Goal: Task Accomplishment & Management: Manage account settings

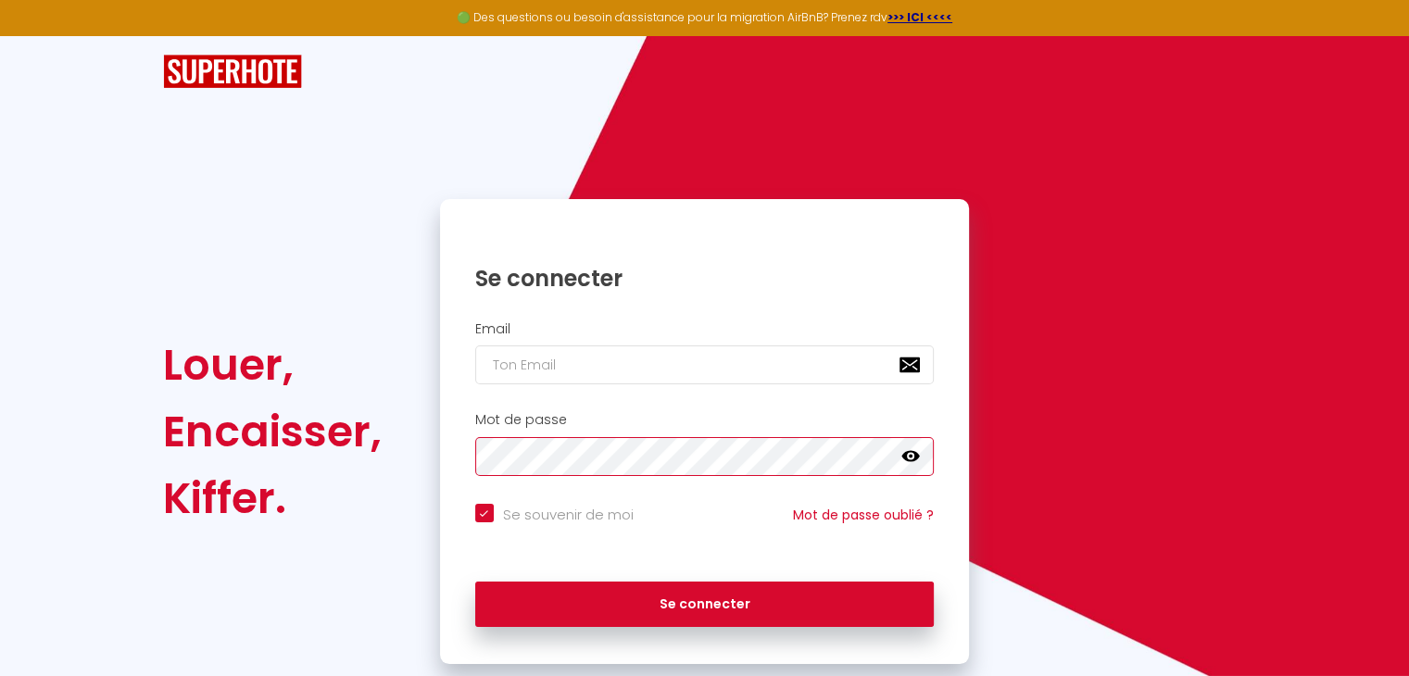
checkbox input "true"
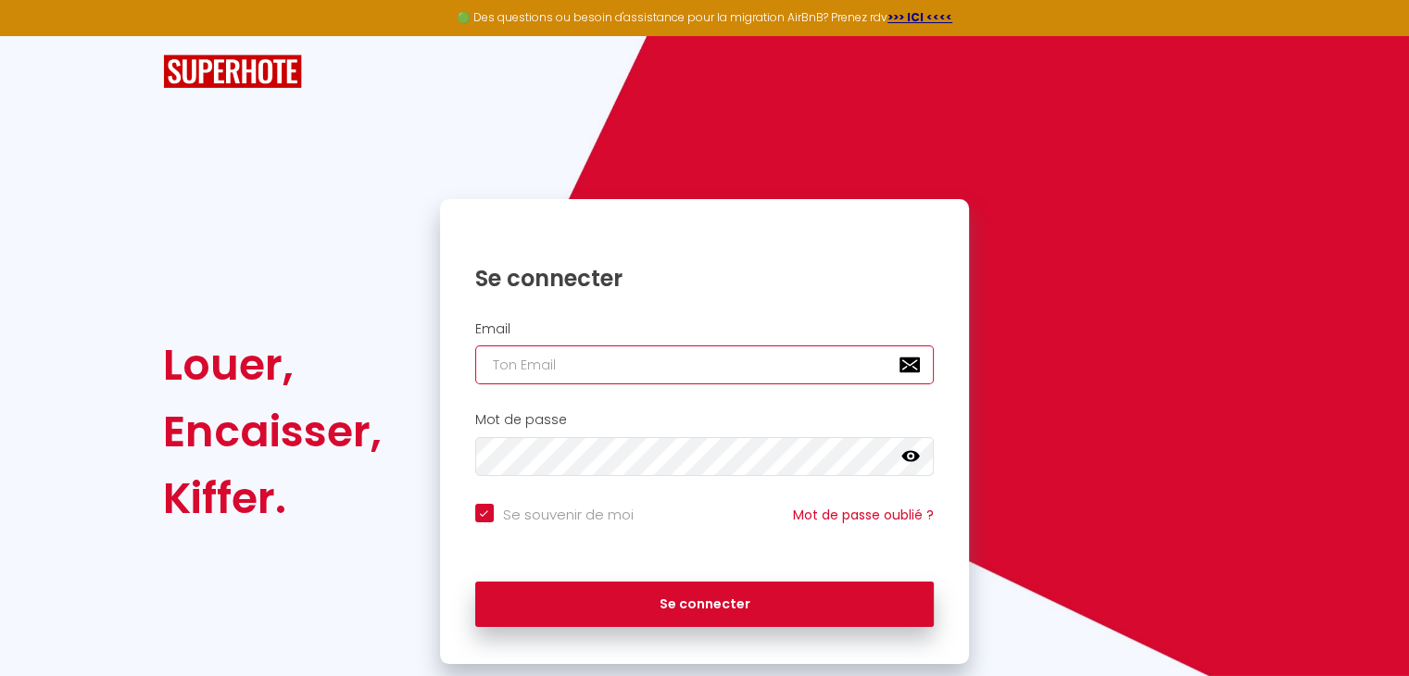
click at [587, 371] on input "email" at bounding box center [704, 365] width 459 height 39
paste input "[EMAIL_ADDRESS][DOMAIN_NAME]"
type input "[EMAIL_ADDRESS][DOMAIN_NAME]"
checkbox input "true"
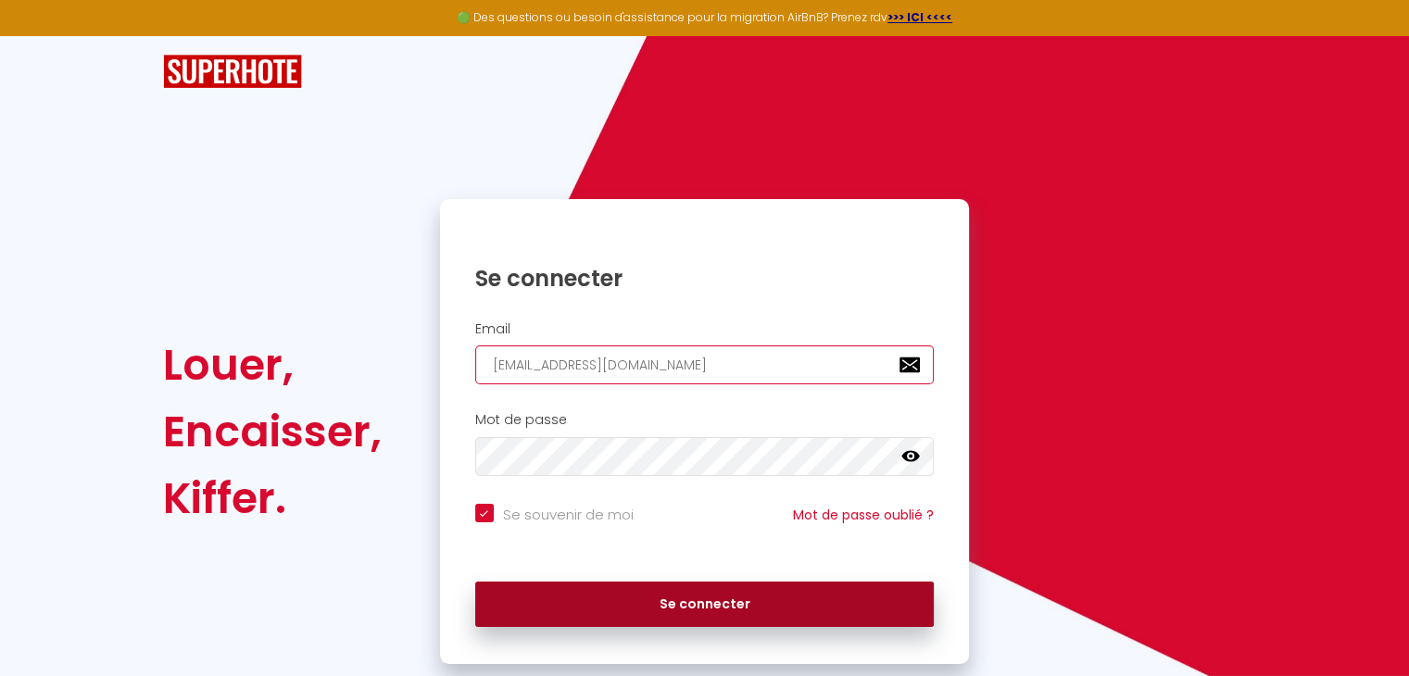
type input "[EMAIL_ADDRESS][DOMAIN_NAME]"
click at [640, 605] on button "Se connecter" at bounding box center [704, 605] width 459 height 46
checkbox input "true"
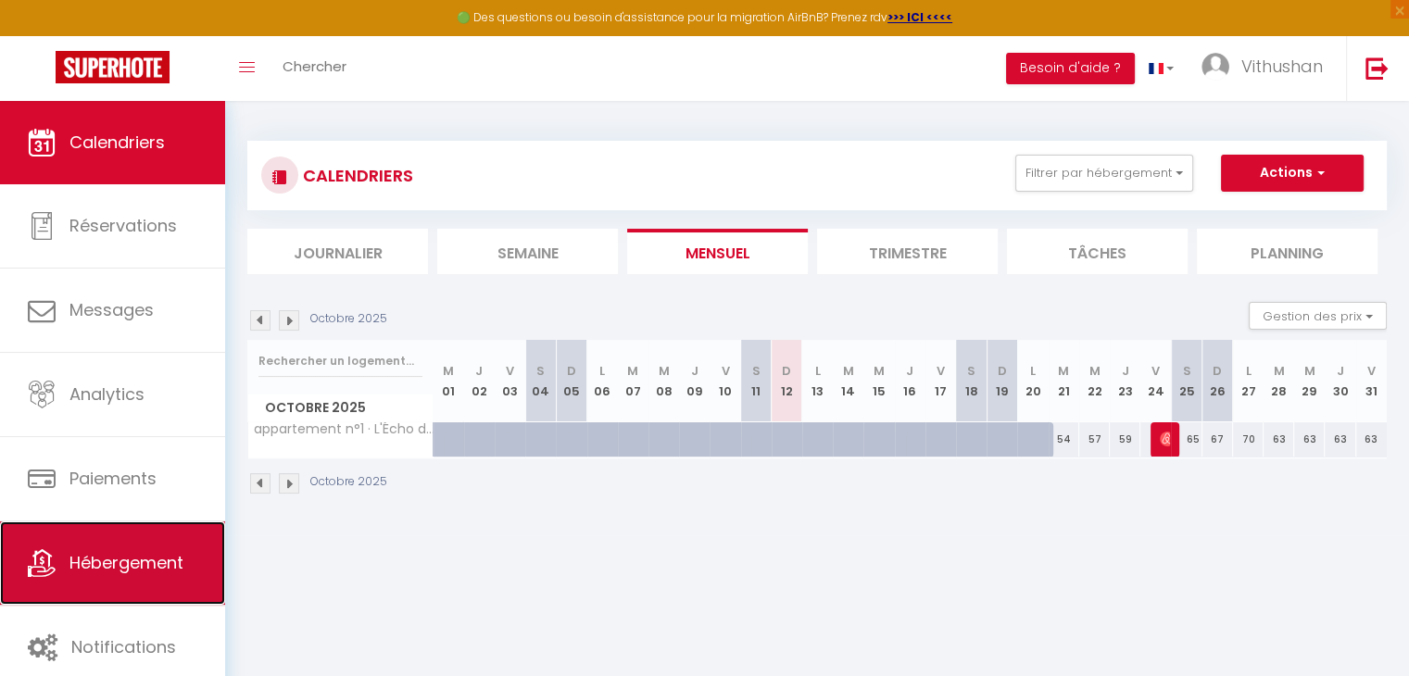
click at [144, 555] on span "Hébergement" at bounding box center [126, 562] width 114 height 23
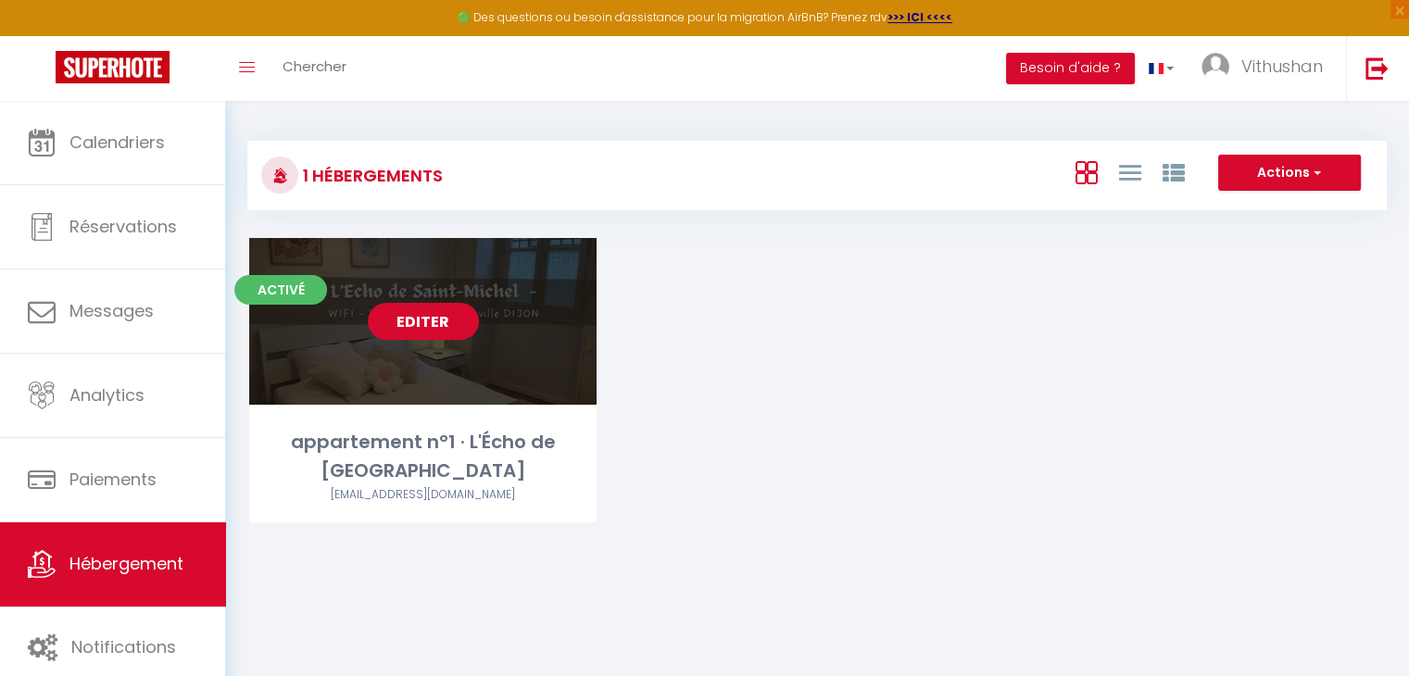
click at [456, 329] on link "Editer" at bounding box center [423, 321] width 111 height 37
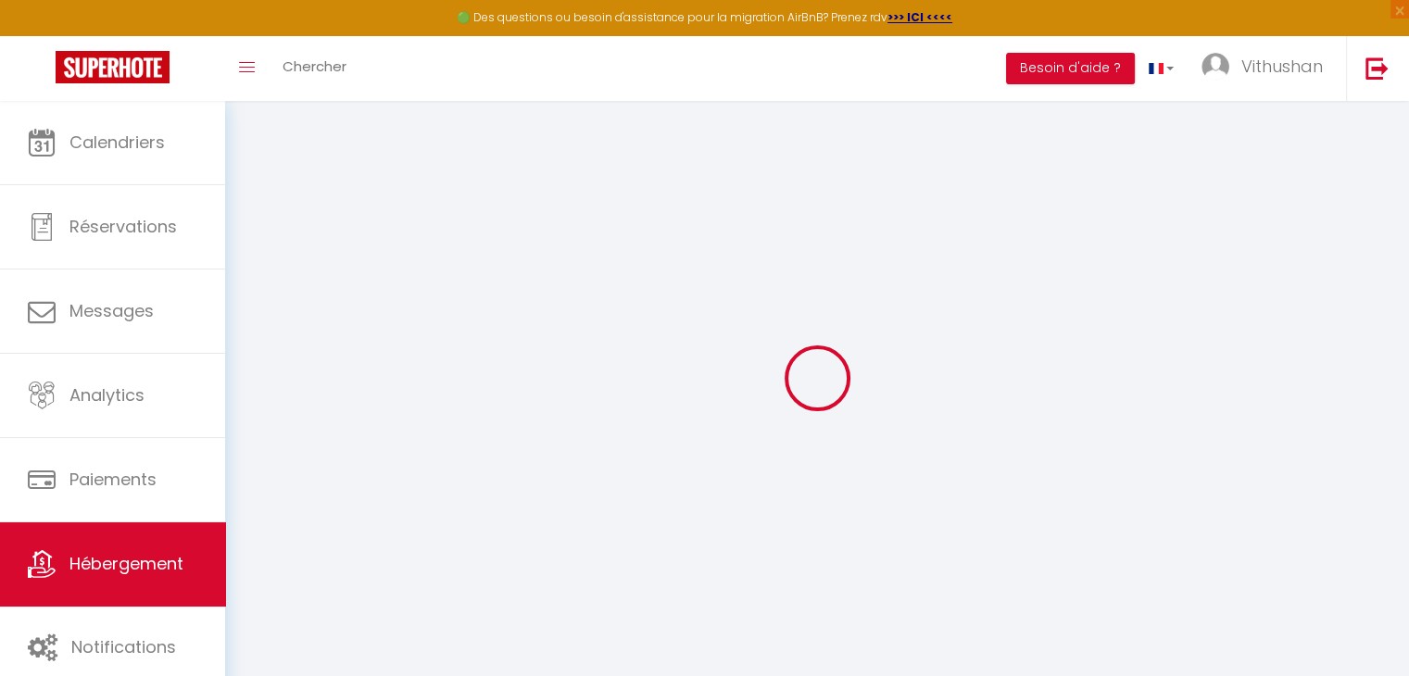
type input "appartement n°1 · L'Écho de [GEOGRAPHIC_DATA]"
type input "100"
type input "40"
select select
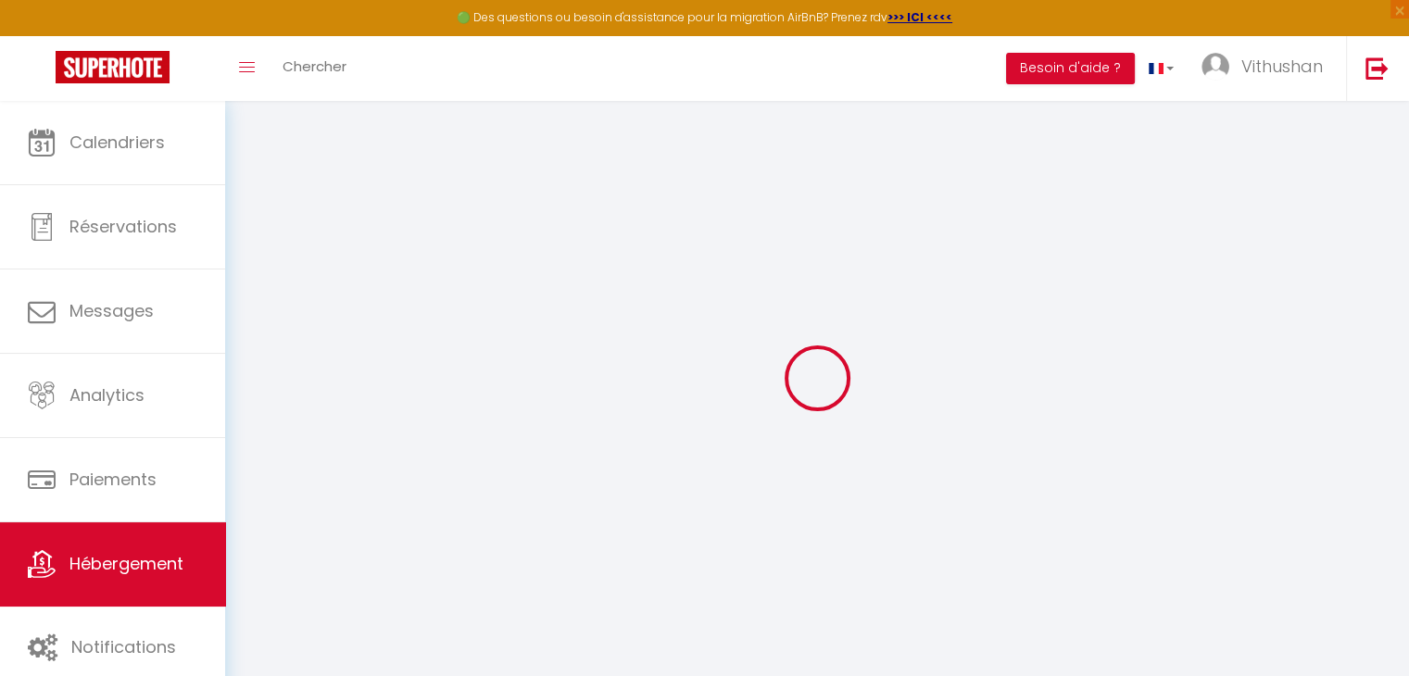
select select
type input "[STREET_ADDRESS]"
type input "21000"
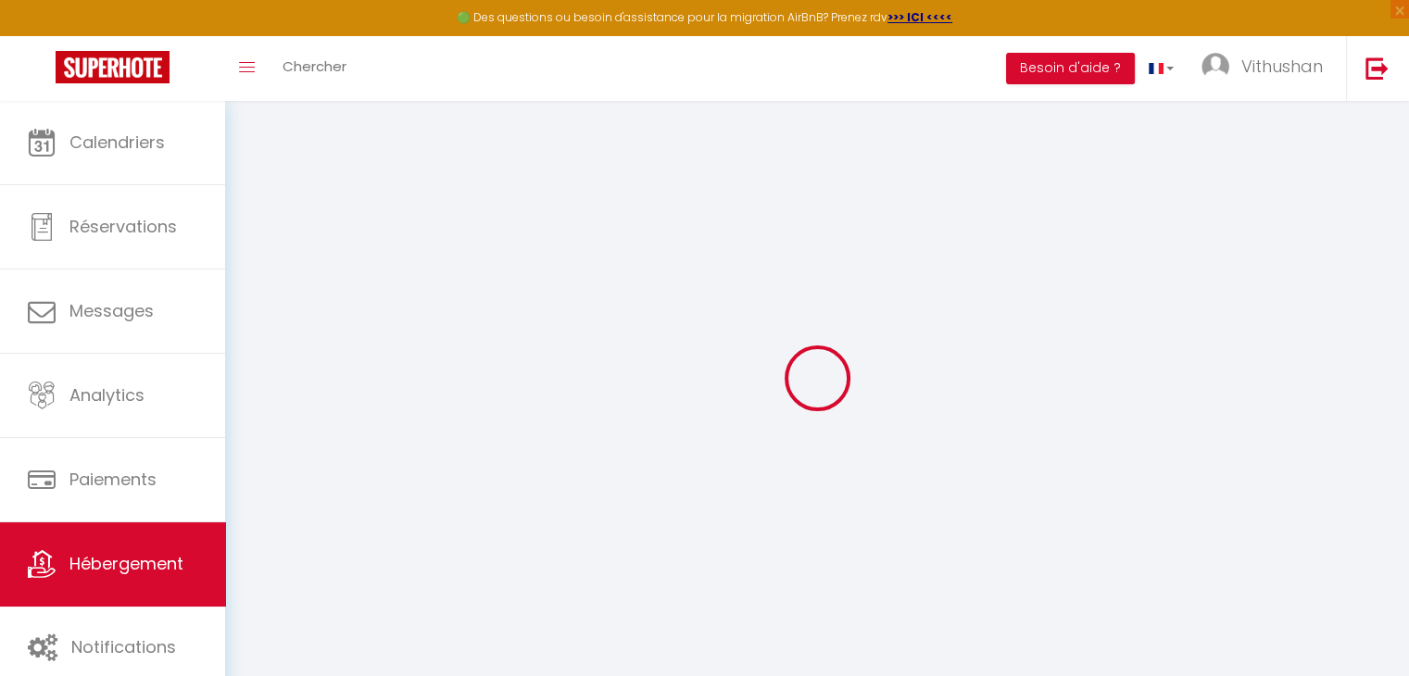
type input "[GEOGRAPHIC_DATA]"
type input "[EMAIL_ADDRESS][DOMAIN_NAME]"
select select
checkbox input "false"
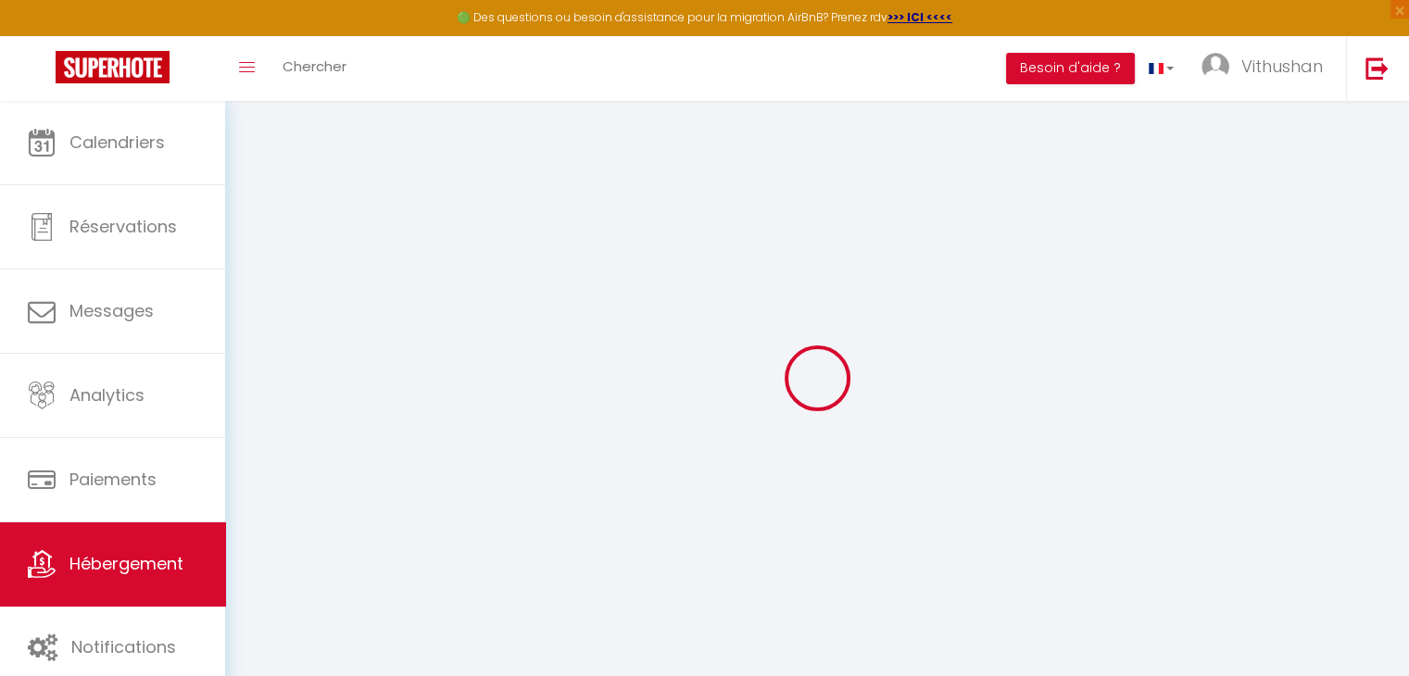
checkbox input "false"
select select
type input "0"
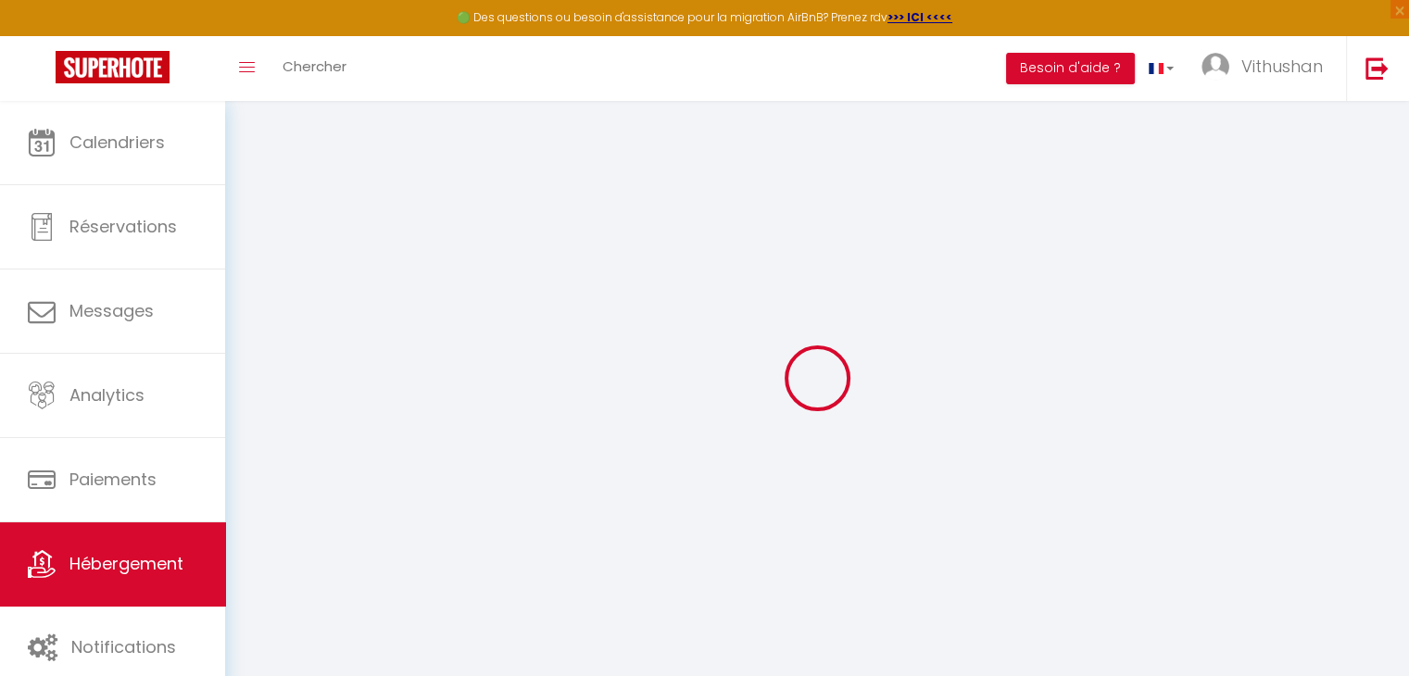
type input "0"
select select
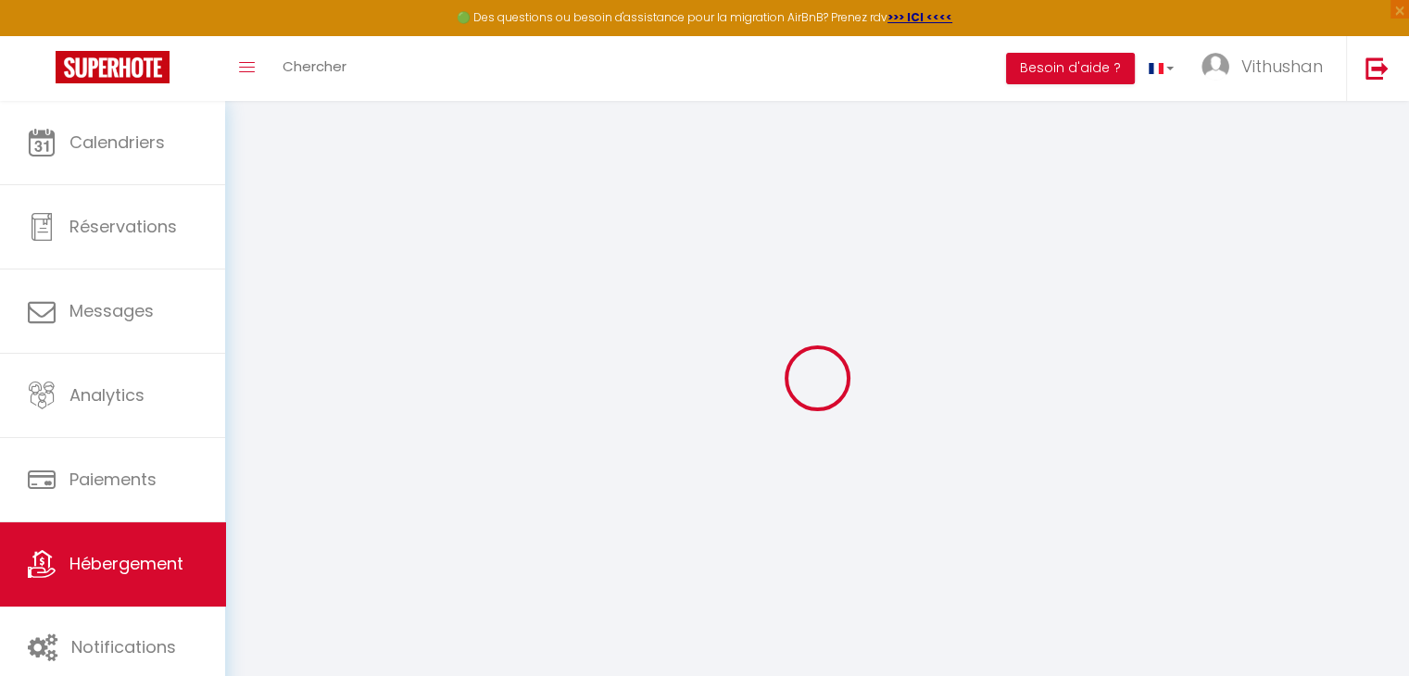
select select
checkbox input "false"
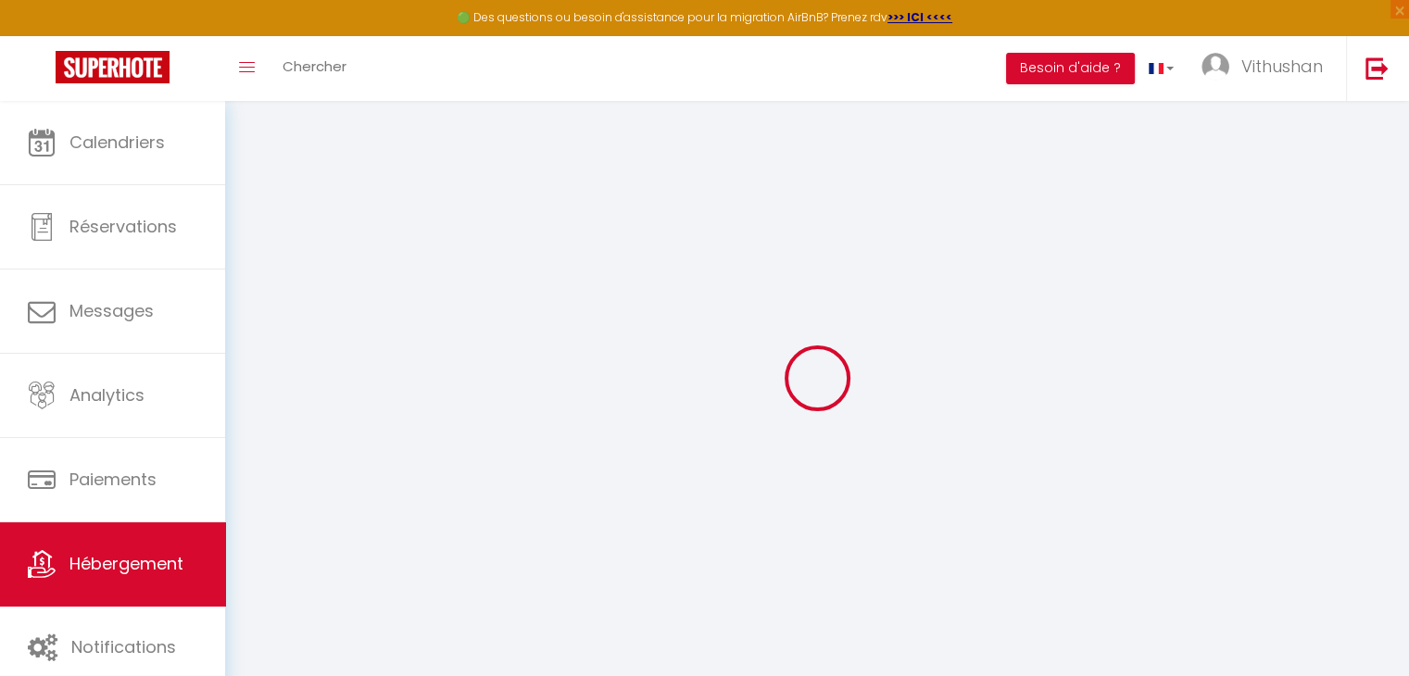
checkbox input "false"
select select
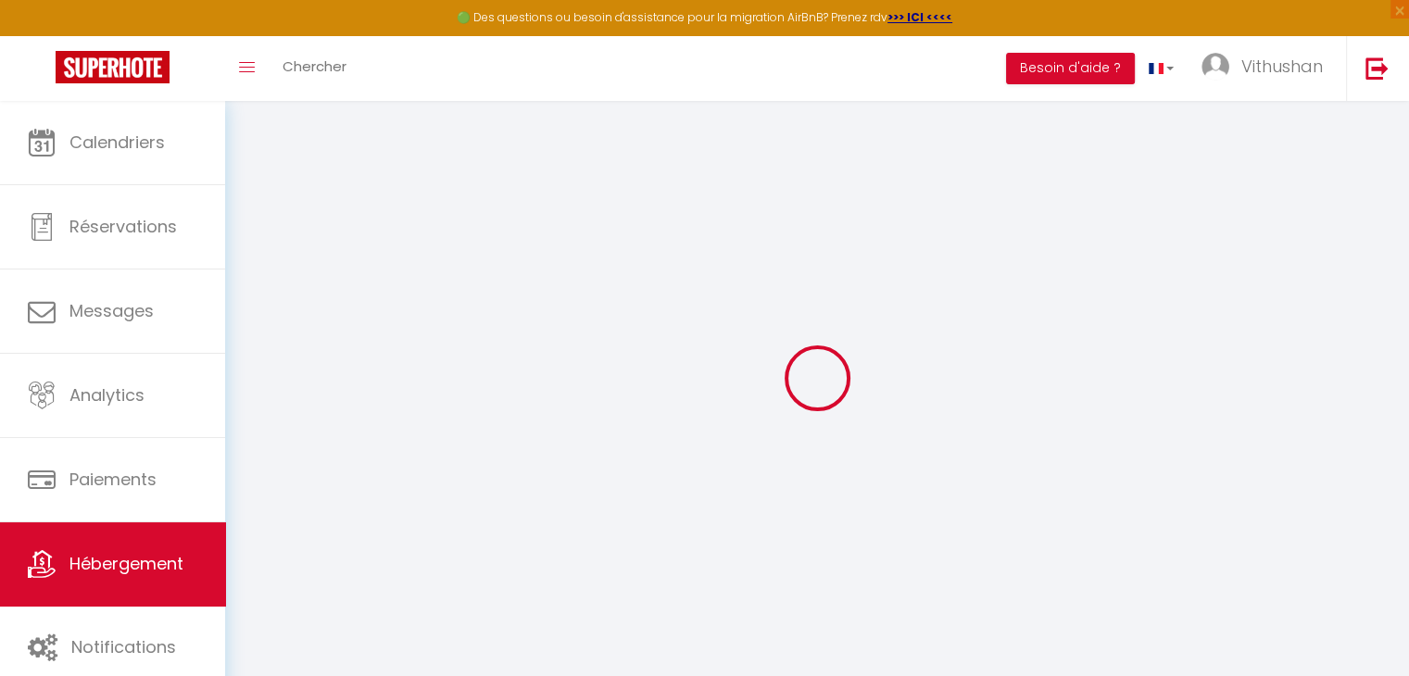
select select
checkbox input "false"
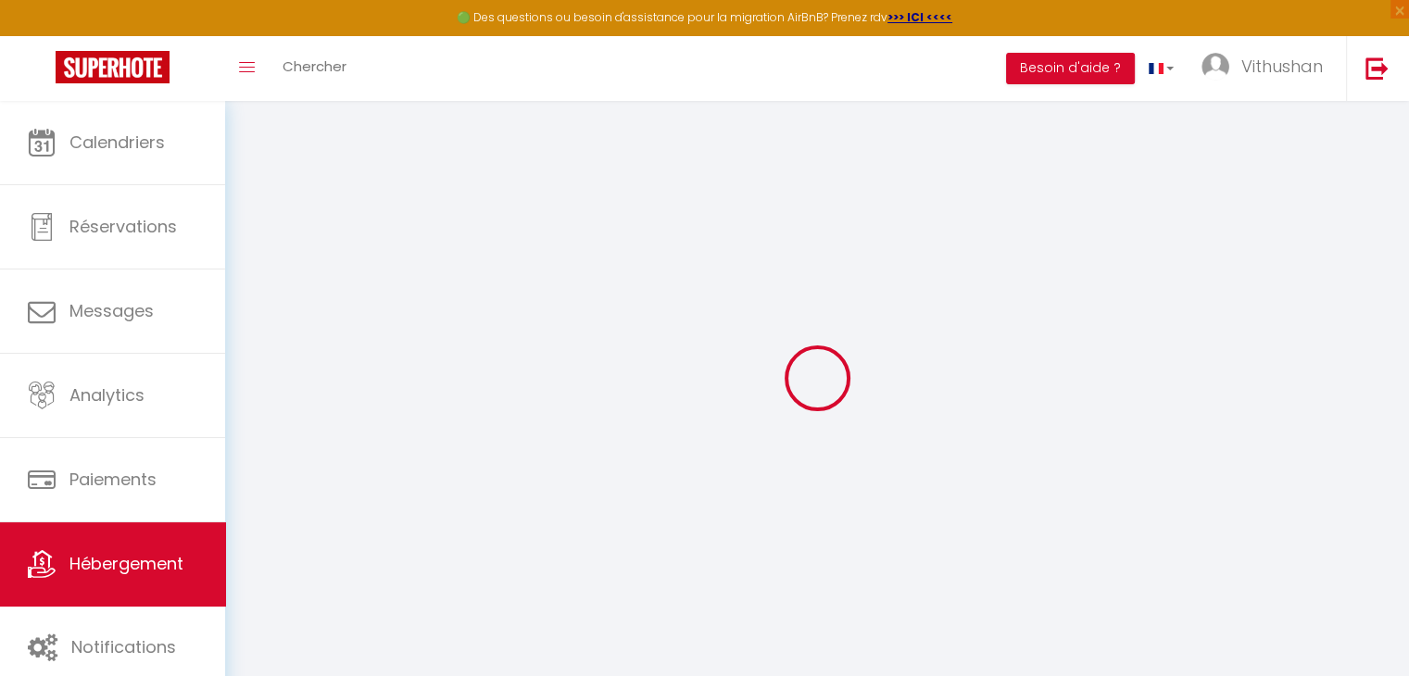
checkbox input "false"
select select
checkbox input "false"
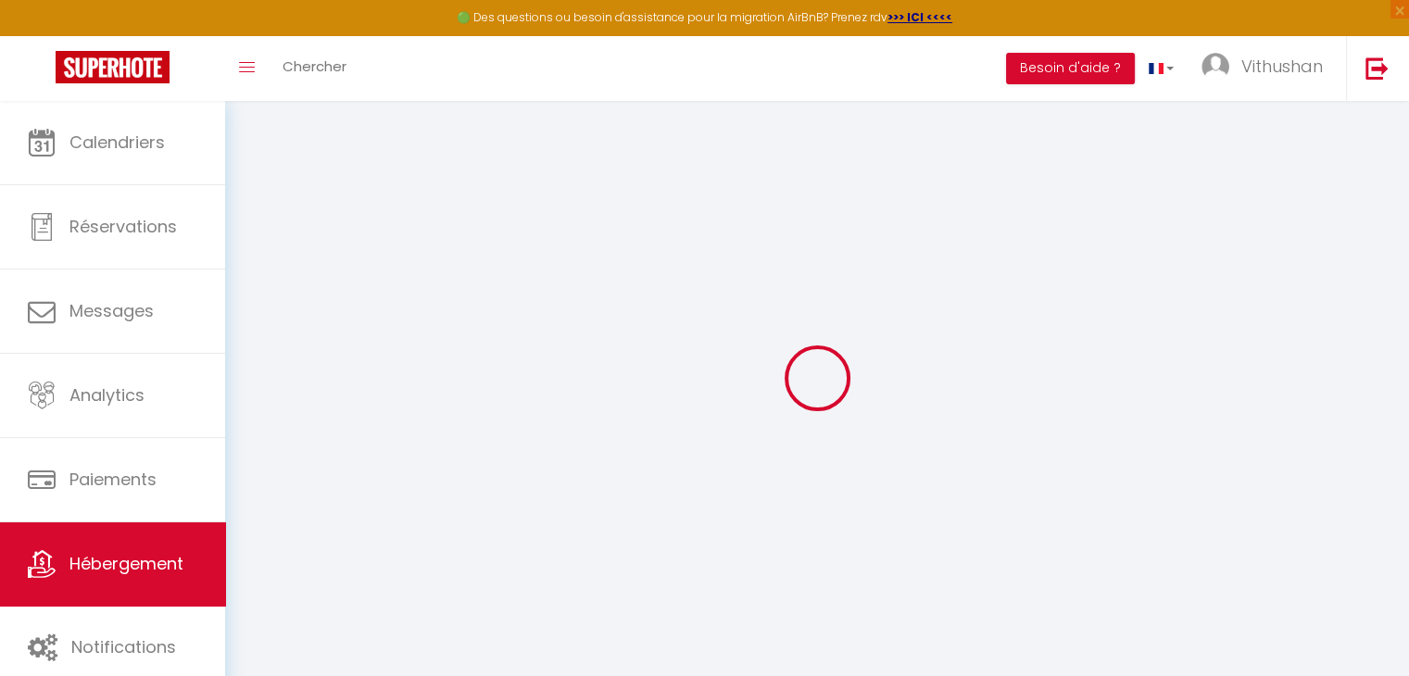
checkbox input "false"
select select "15:00"
select select "23:45"
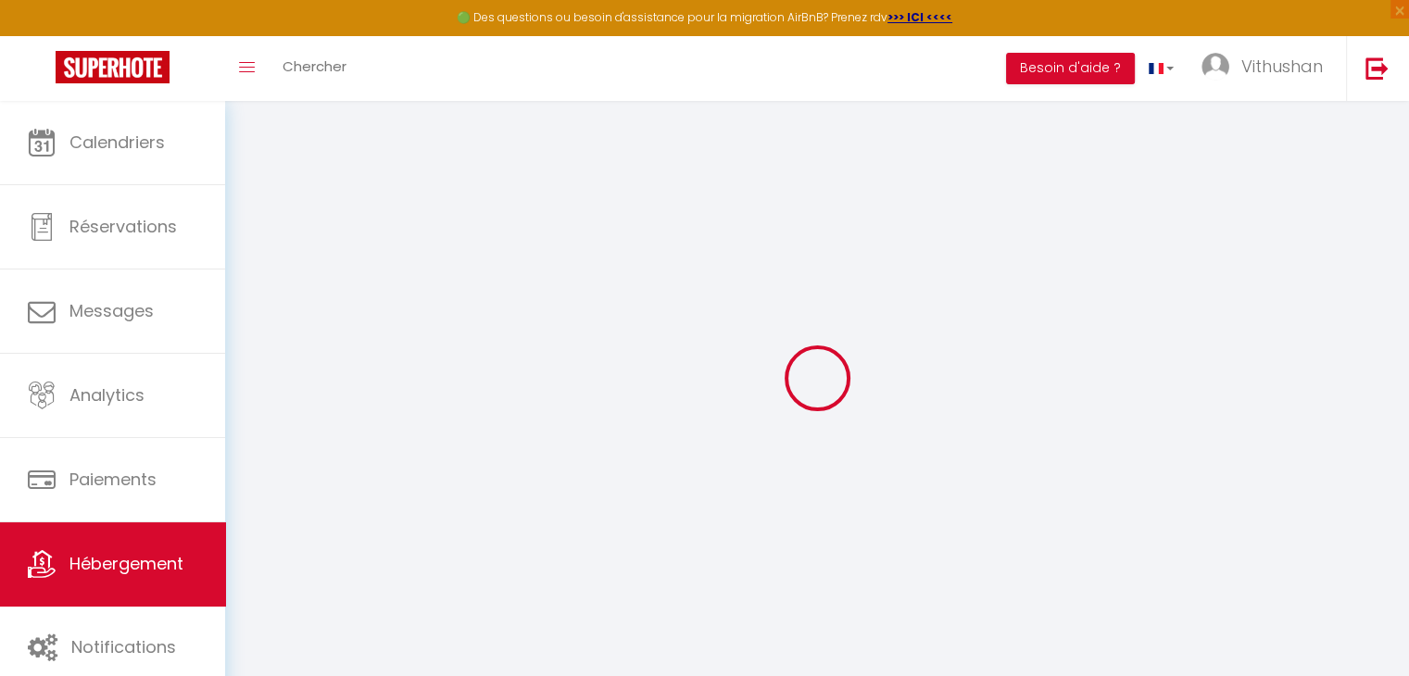
select select "11:00"
select select "30"
select select "120"
select select
checkbox input "false"
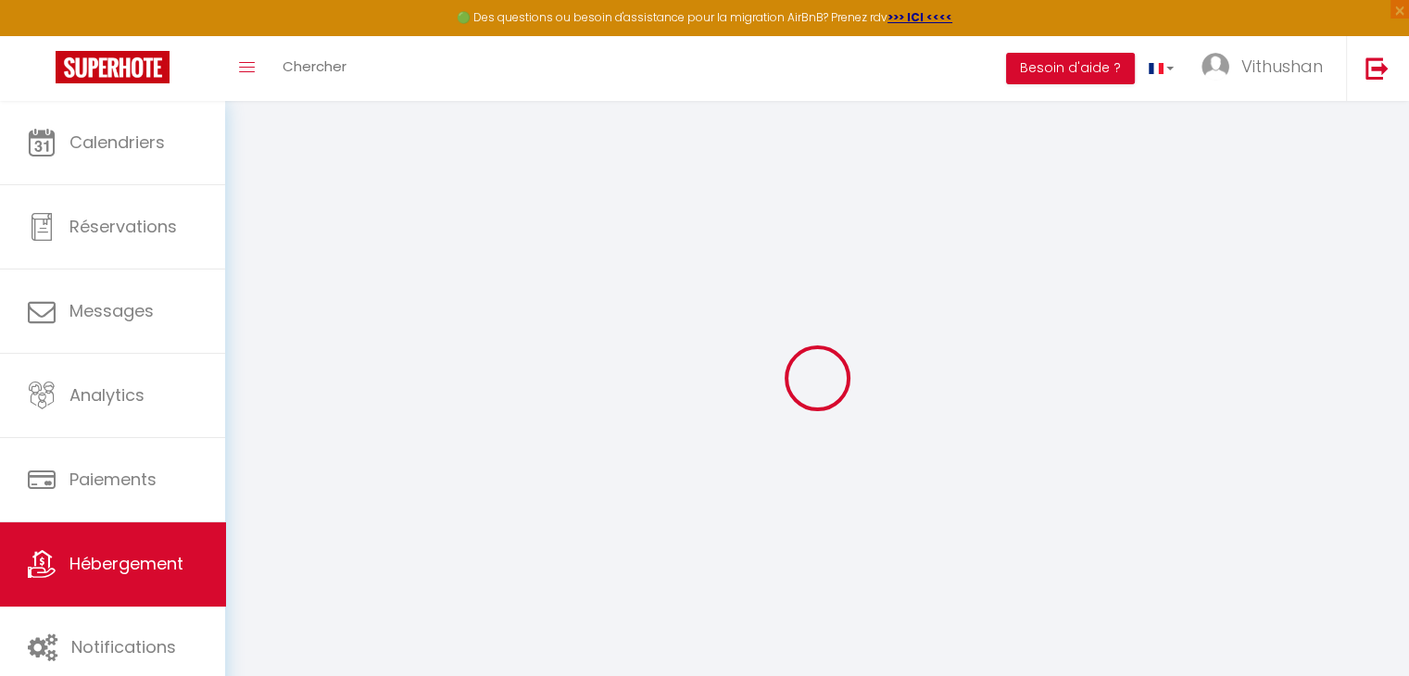
checkbox input "false"
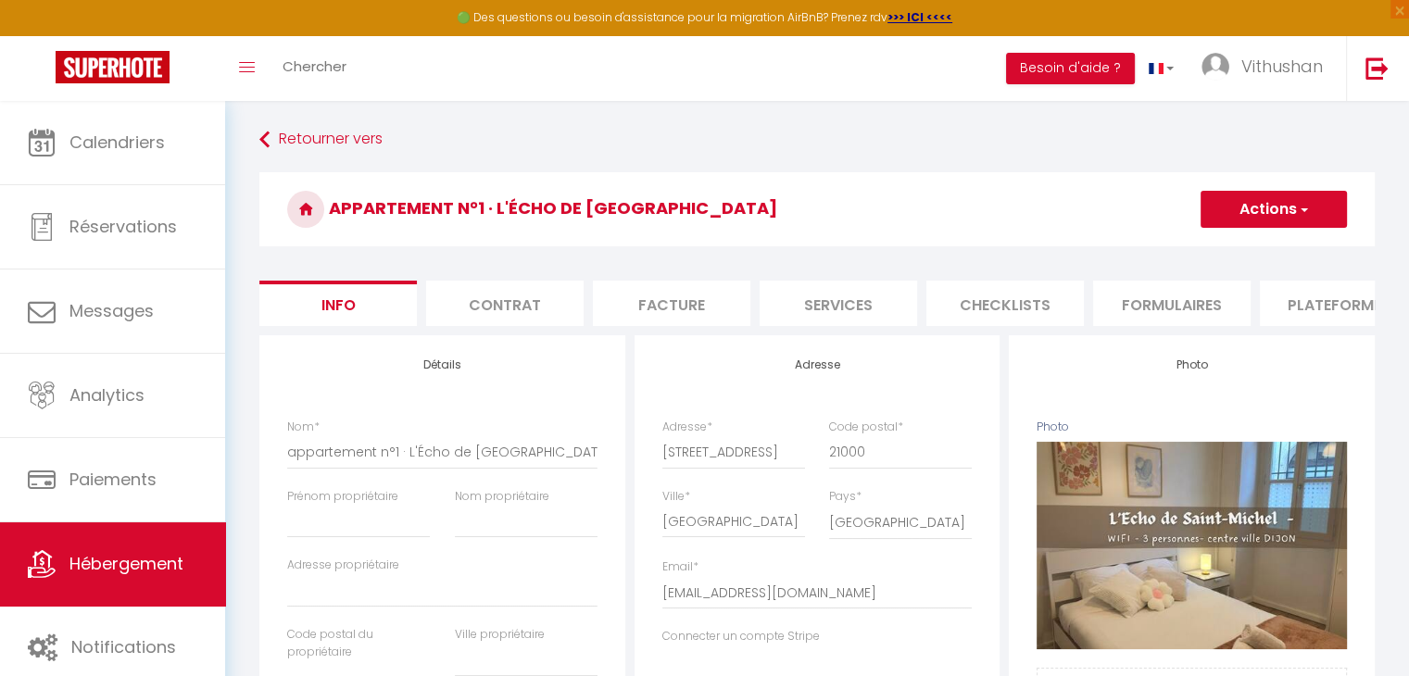
click at [1301, 313] on li "Plateformes" at bounding box center [1338, 303] width 157 height 45
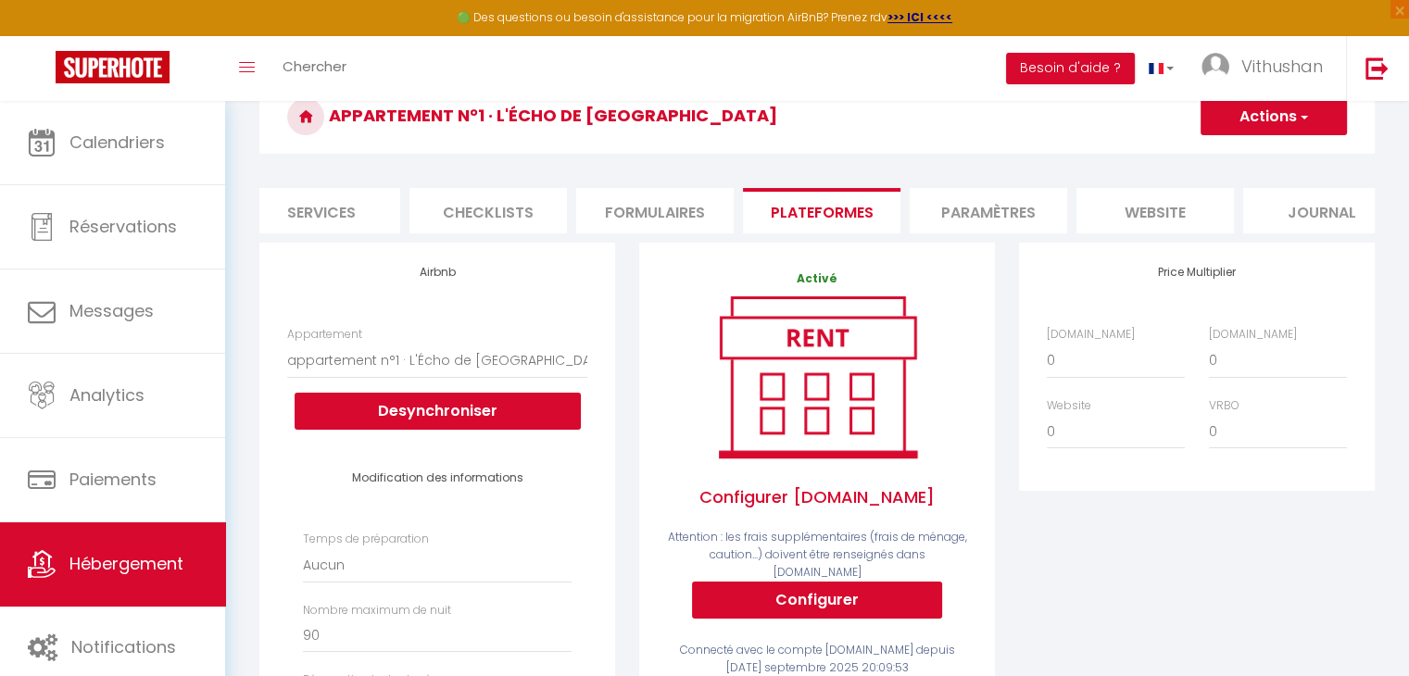
scroll to position [0, 547]
click at [1306, 210] on li "Journal" at bounding box center [1291, 210] width 157 height 45
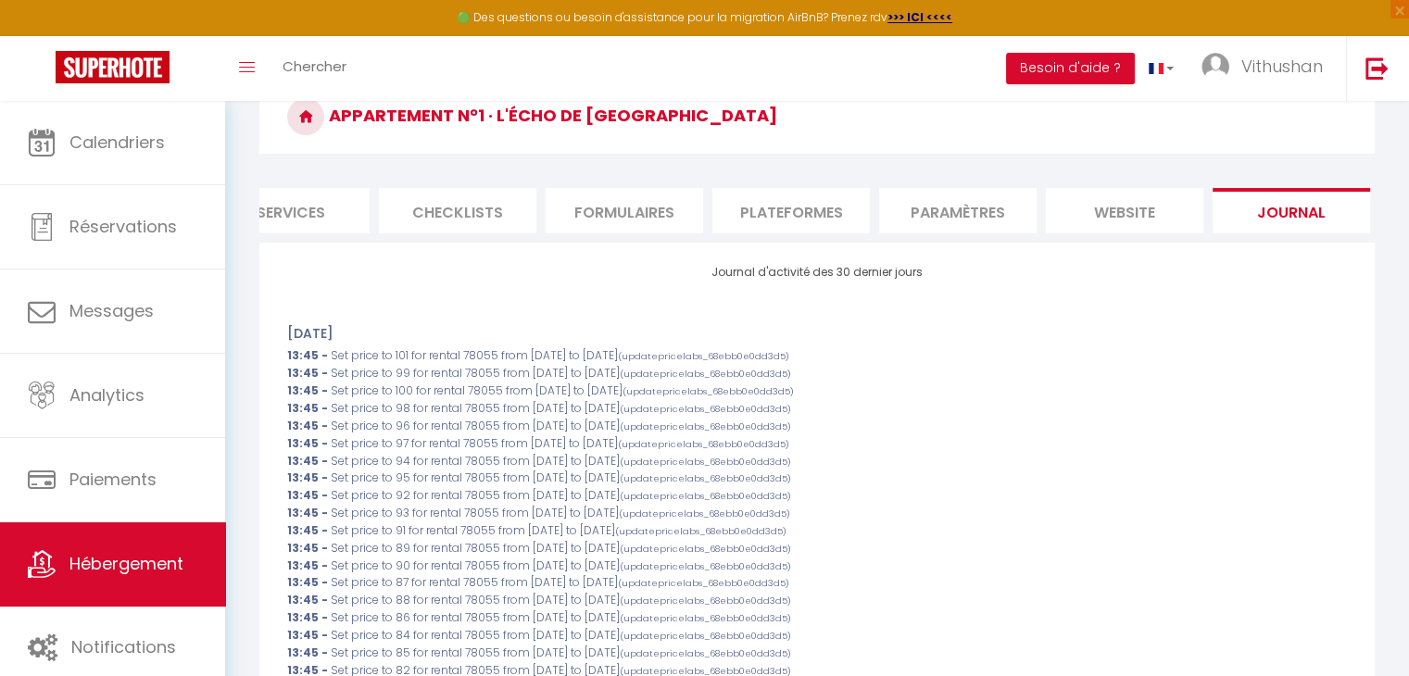
click at [1123, 201] on li "website" at bounding box center [1124, 210] width 157 height 45
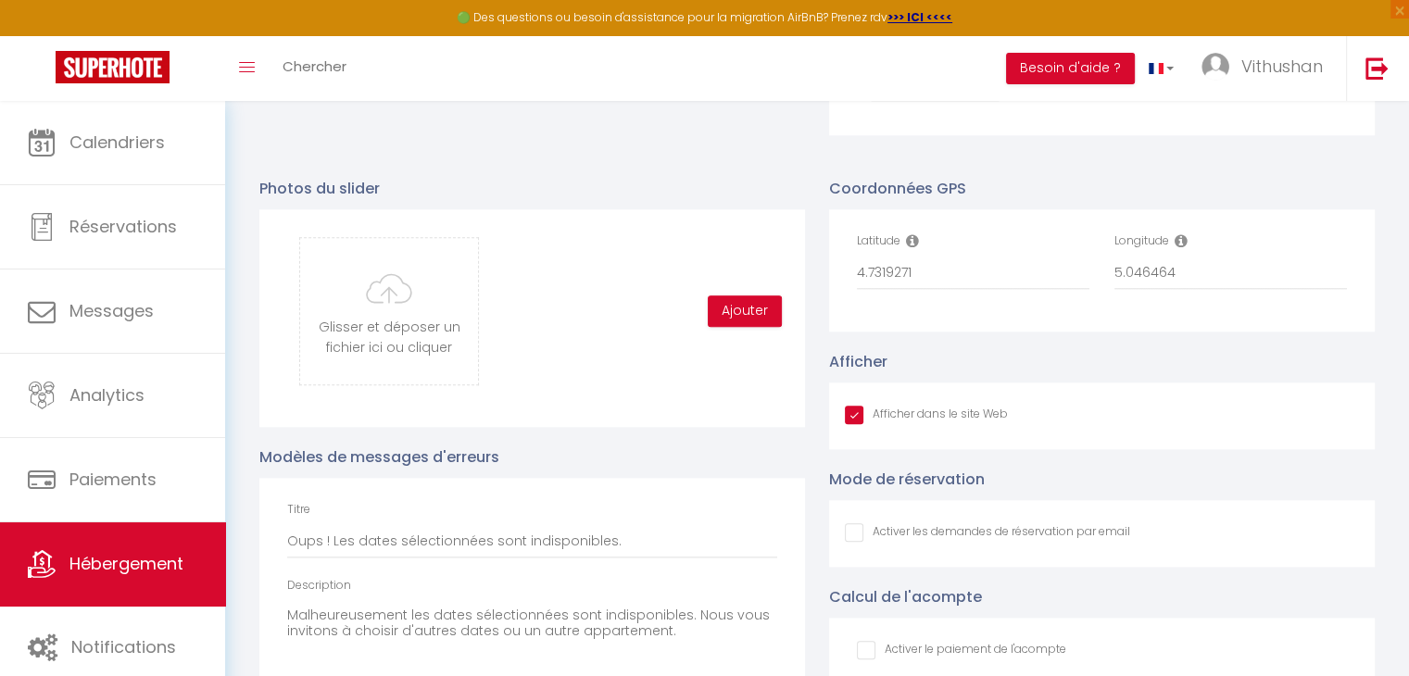
scroll to position [1945, 0]
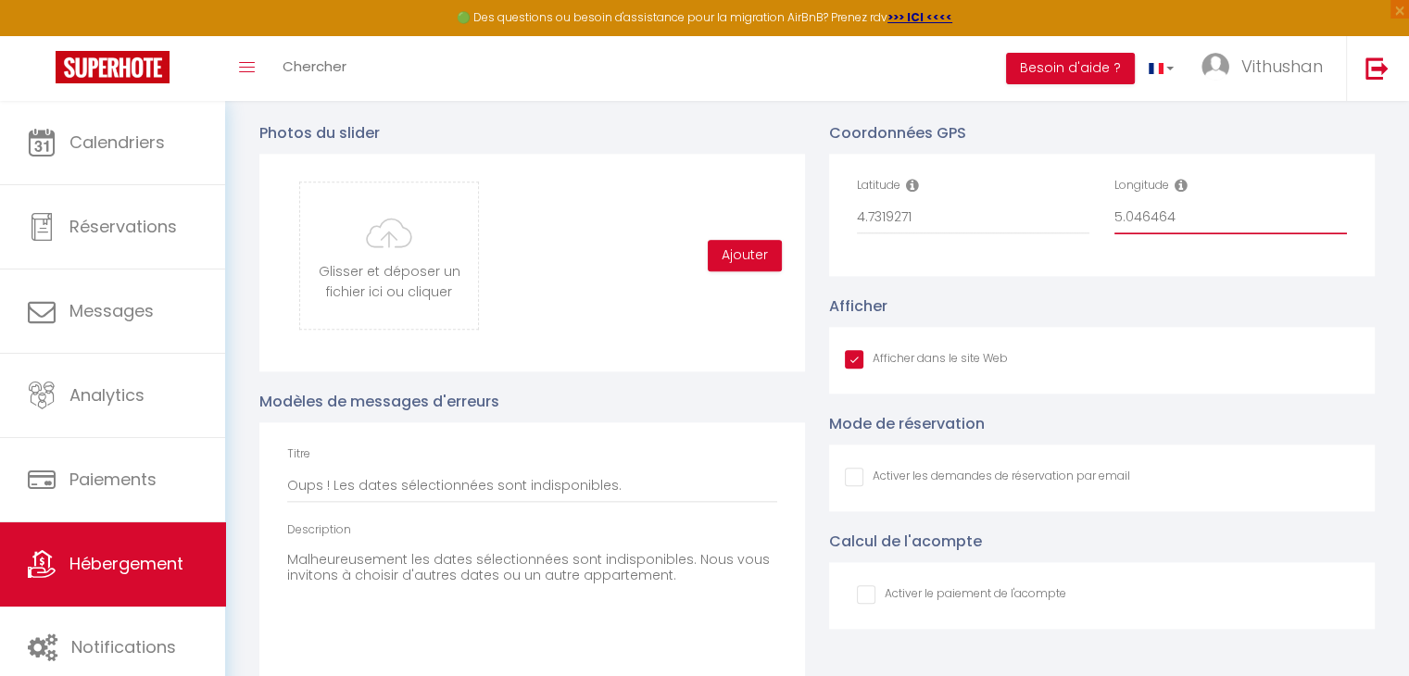
click at [1146, 234] on input "5.046464" at bounding box center [1230, 217] width 233 height 33
paste input "4"
type input "5.0464644"
checkbox input "true"
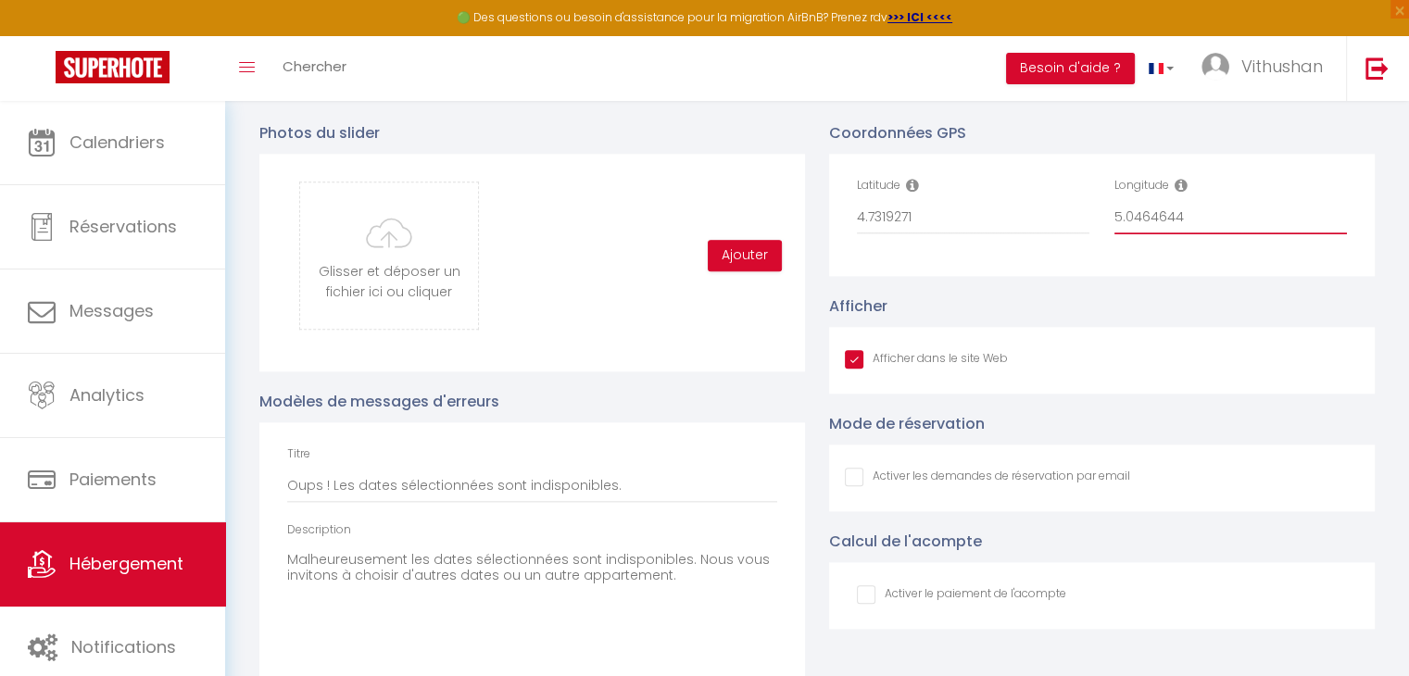
checkbox input "false"
type input "5.0464644"
drag, startPoint x: 956, startPoint y: 238, endPoint x: 830, endPoint y: 238, distance: 126.0
click at [830, 238] on div "Latitude 4.7319271 Longitude 5.0464644" at bounding box center [1102, 215] width 546 height 122
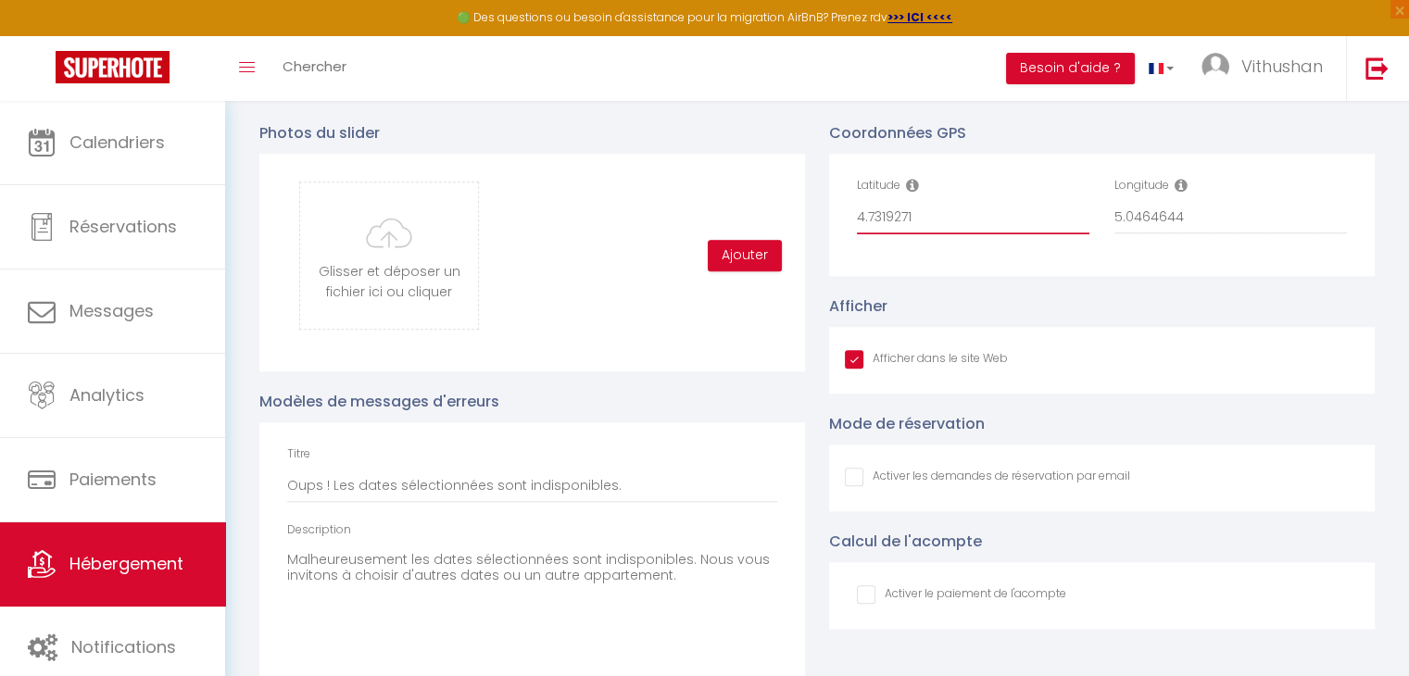
paste input "7.3192710"
type input "47.3192710"
checkbox input "true"
checkbox input "false"
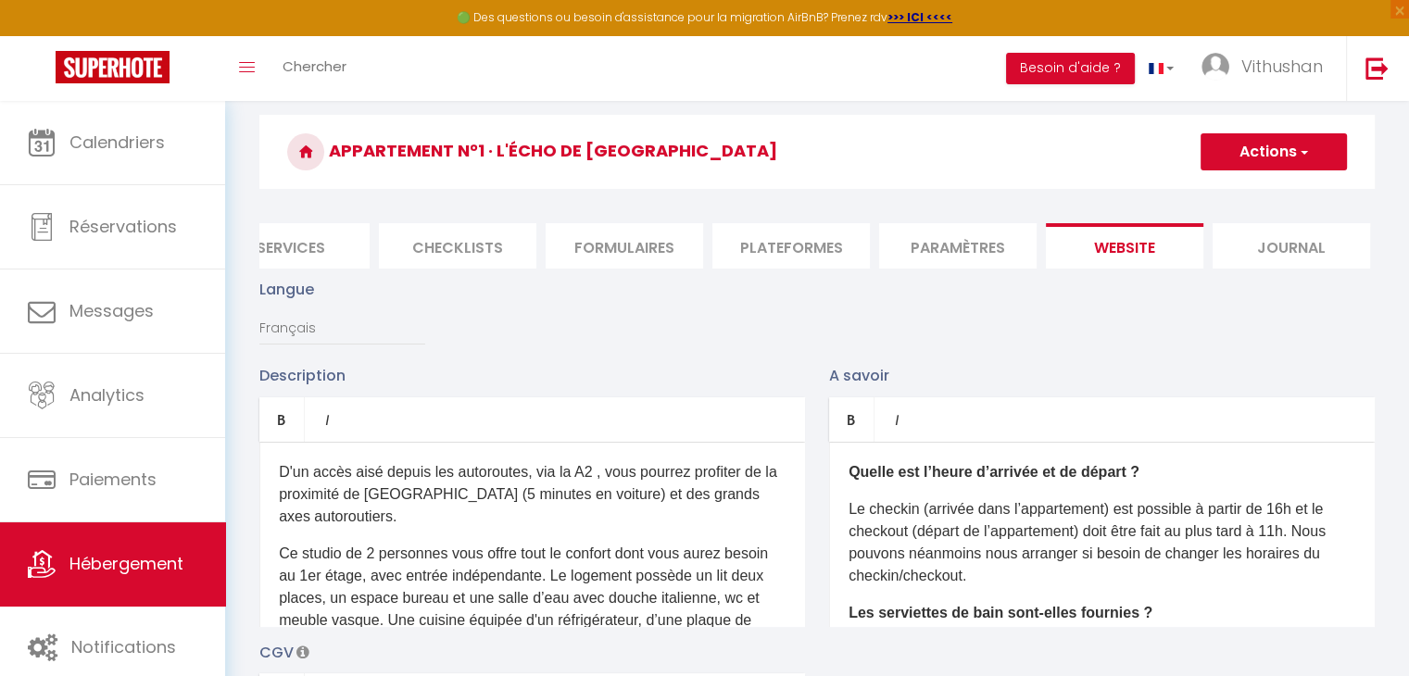
scroll to position [0, 0]
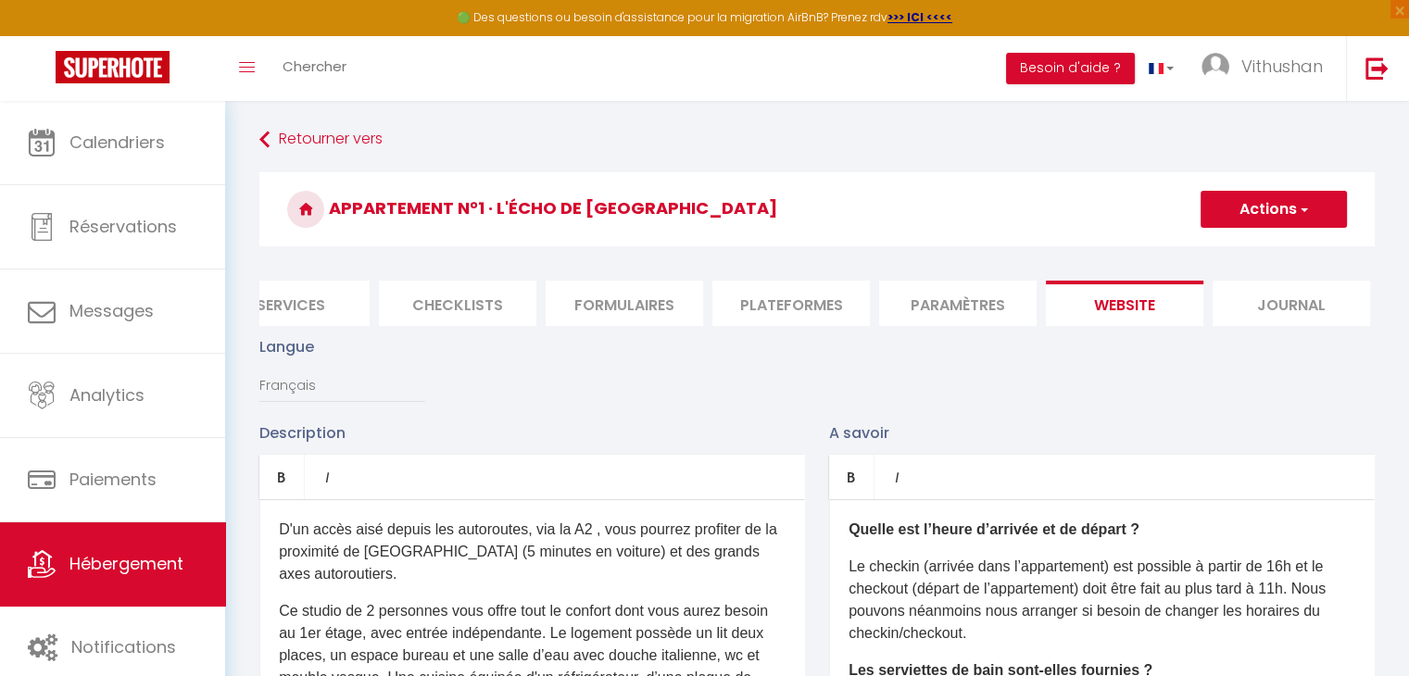
type input "47.3192710"
click at [1271, 221] on button "Actions" at bounding box center [1274, 209] width 146 height 37
click at [1246, 253] on input "Enregistrer" at bounding box center [1252, 250] width 69 height 19
checkbox input "true"
checkbox input "false"
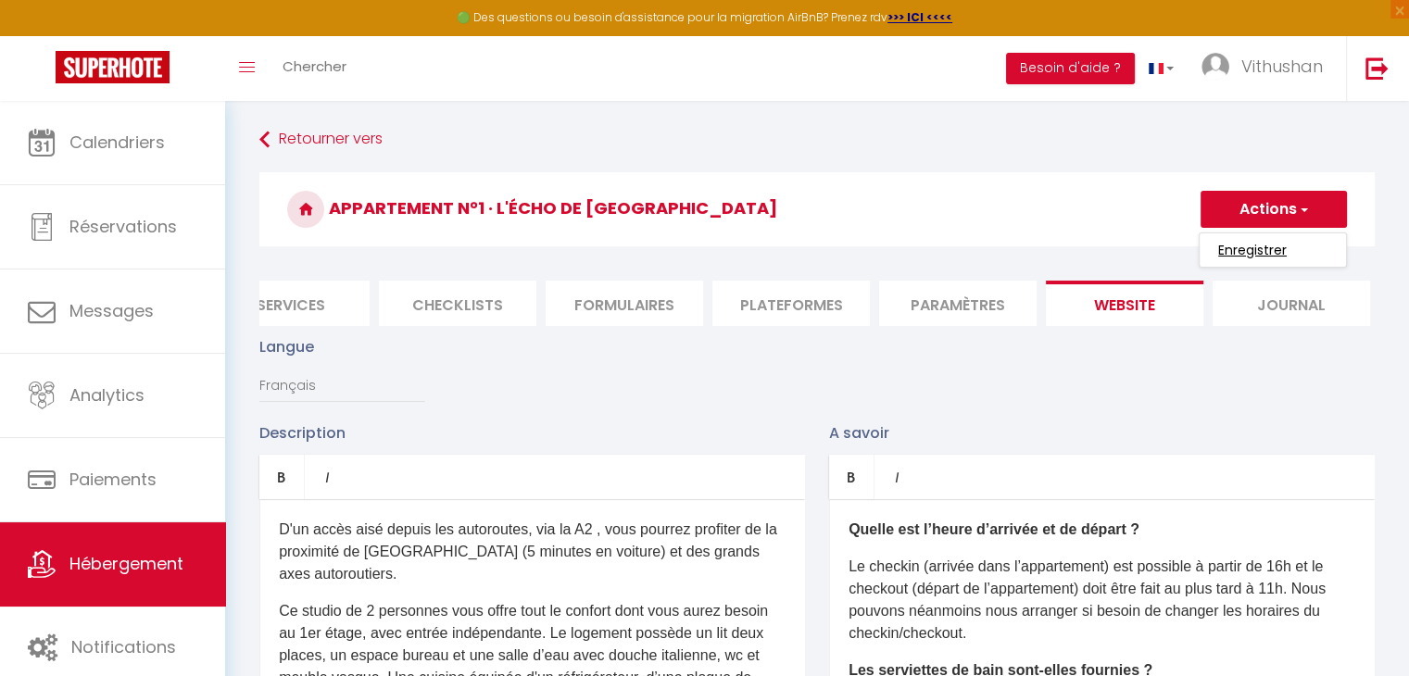
checkbox input "false"
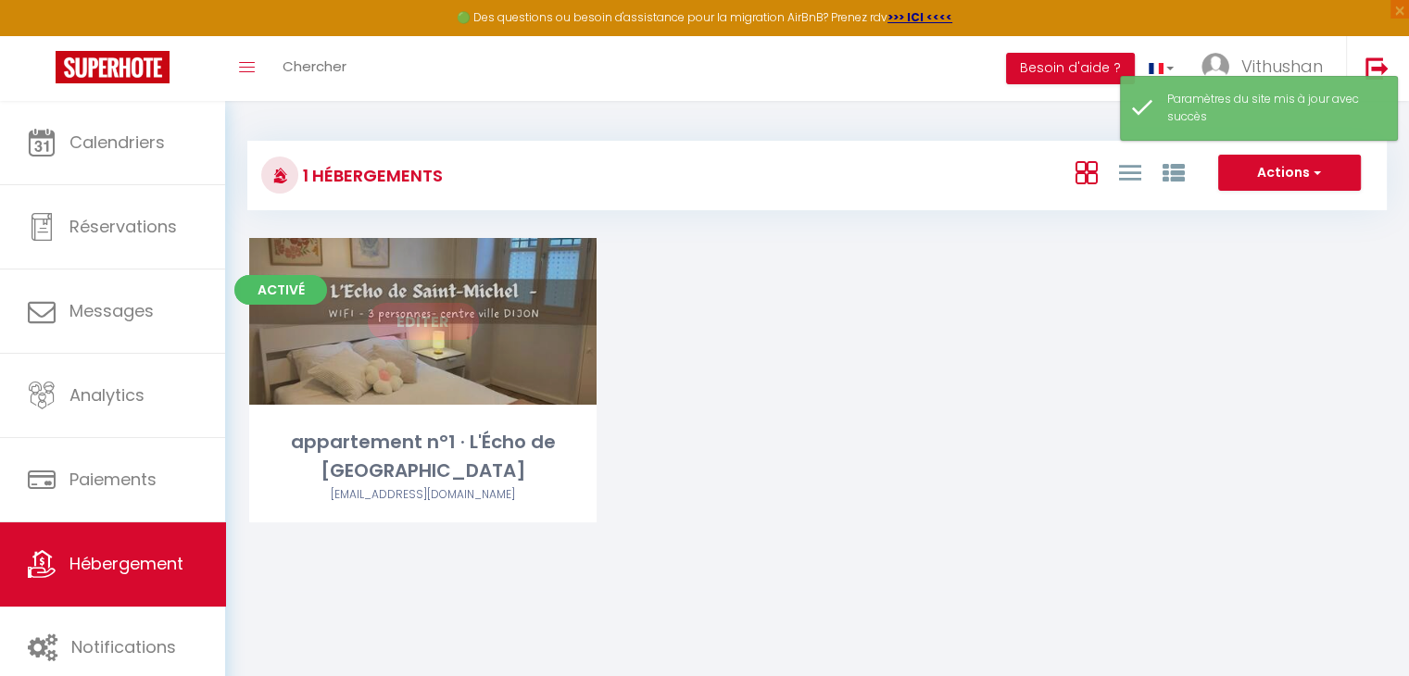
click at [441, 308] on link "Editer" at bounding box center [423, 321] width 111 height 37
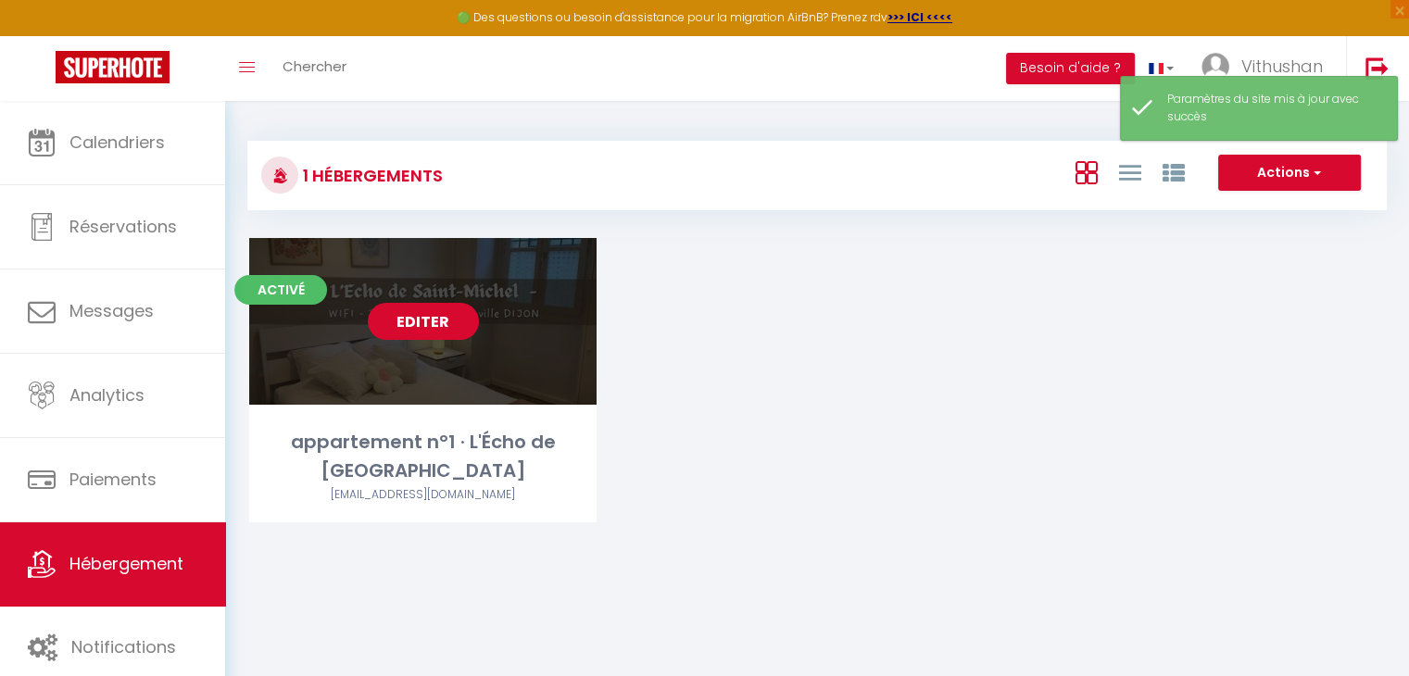
click at [441, 312] on link "Editer" at bounding box center [423, 321] width 111 height 37
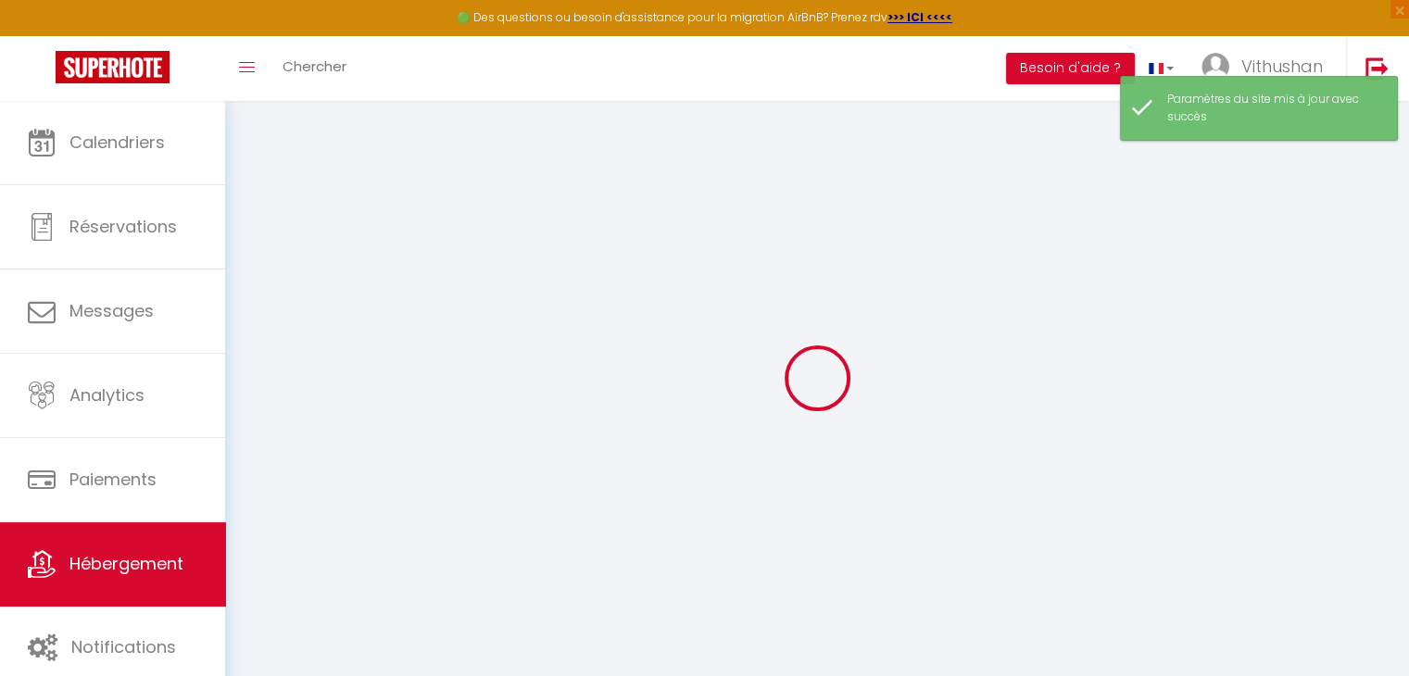
select select
type input "[EMAIL_ADDRESS][DOMAIN_NAME]"
checkbox input "true"
select select
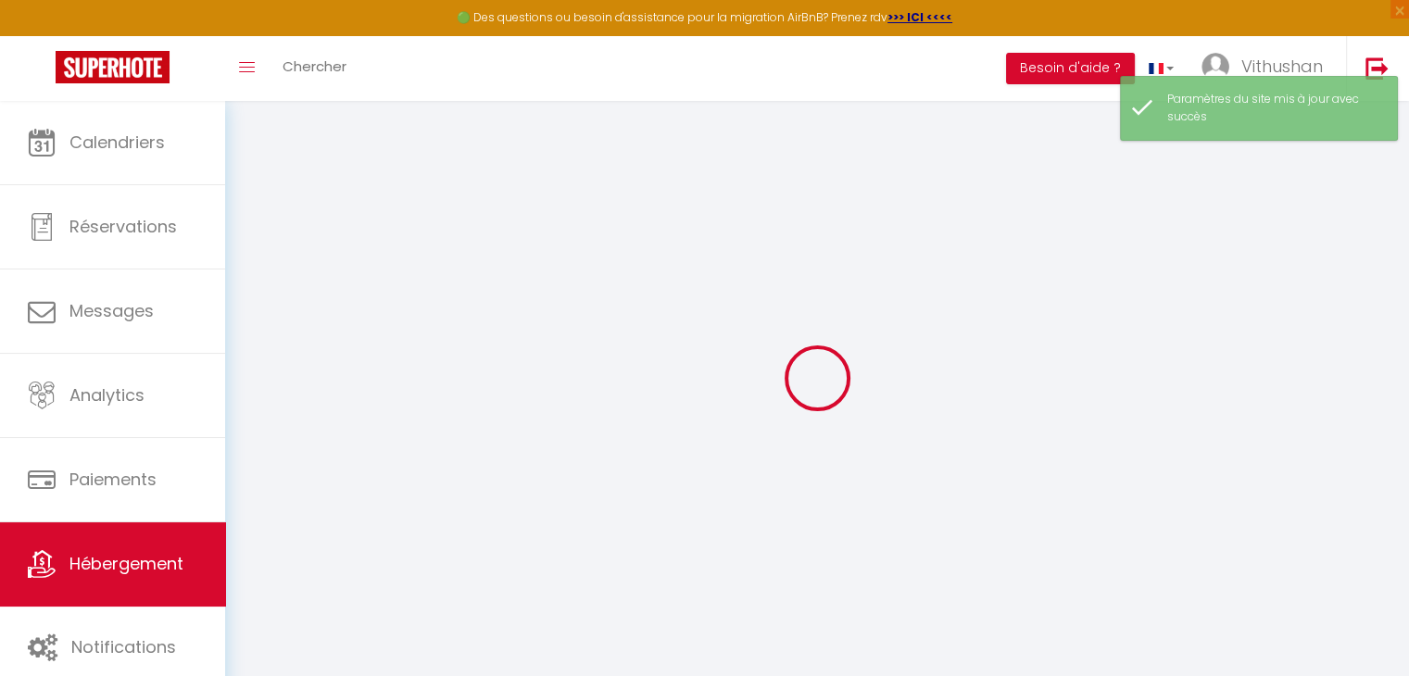
select select
checkbox input "false"
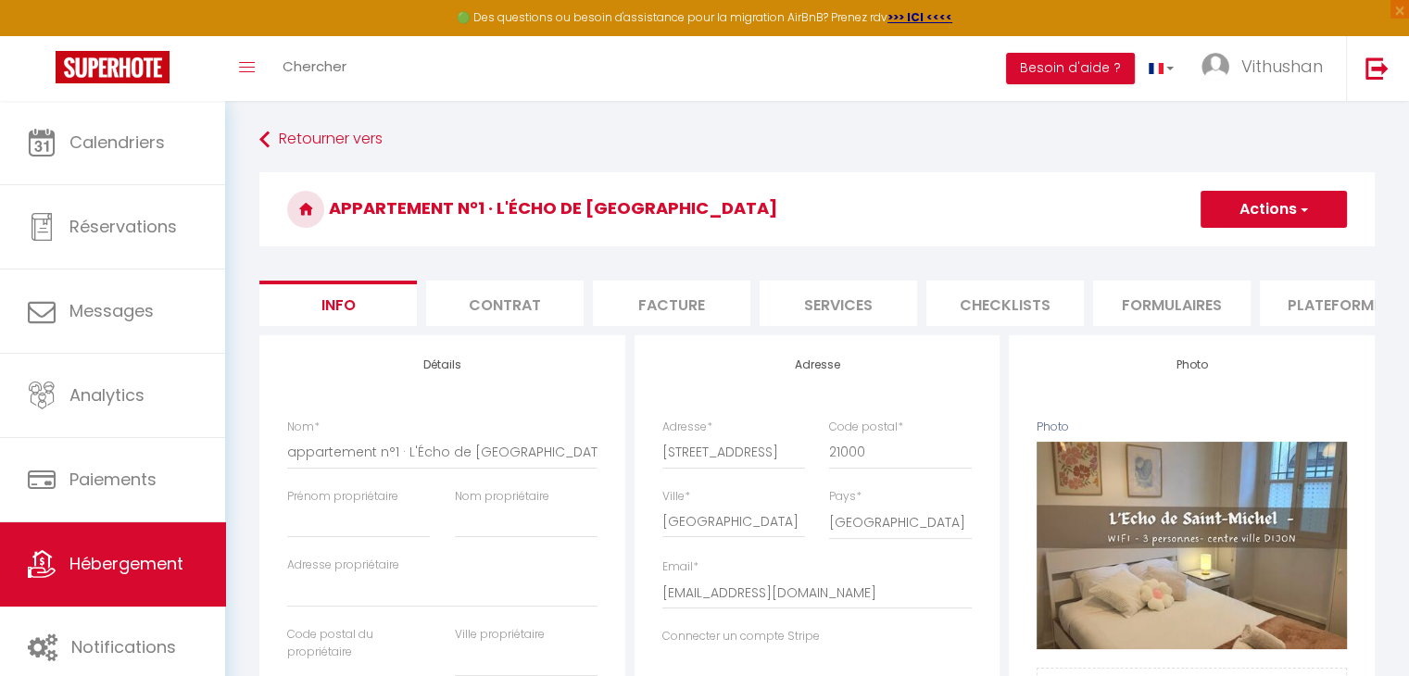
click at [857, 307] on li "Services" at bounding box center [838, 303] width 157 height 45
select select
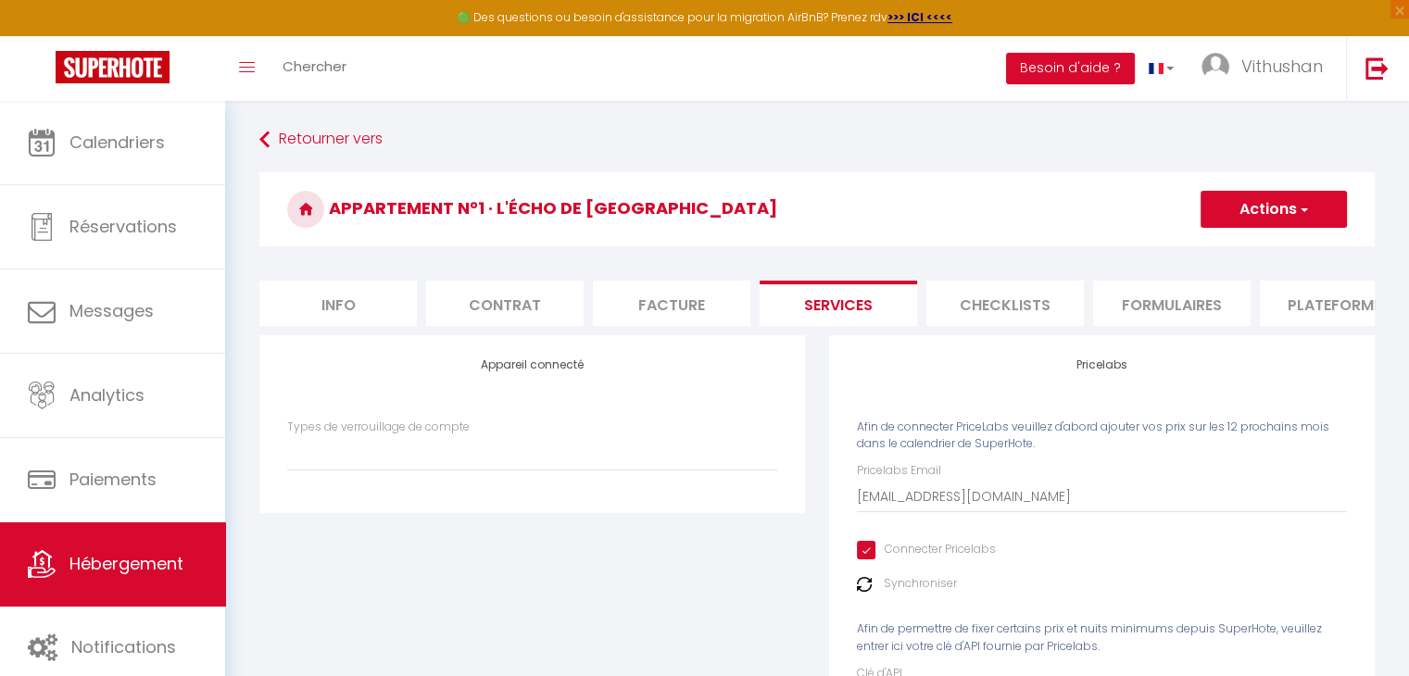
click at [866, 592] on img at bounding box center [864, 584] width 15 height 15
click at [901, 593] on label "Synchroniser" at bounding box center [920, 584] width 73 height 18
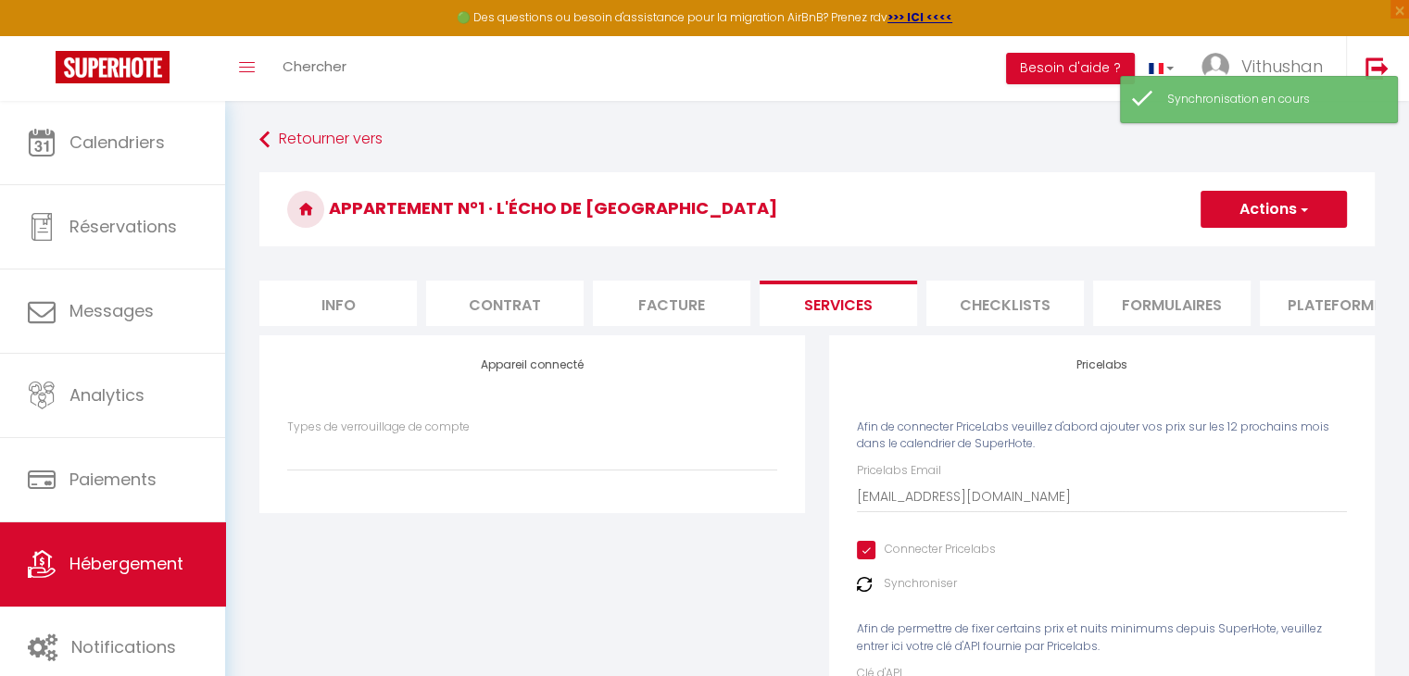
click at [1297, 206] on span "button" at bounding box center [1303, 209] width 12 height 19
click at [1248, 257] on link "Enregistrer" at bounding box center [1273, 250] width 146 height 24
